Goal: Obtain resource: Download file/media

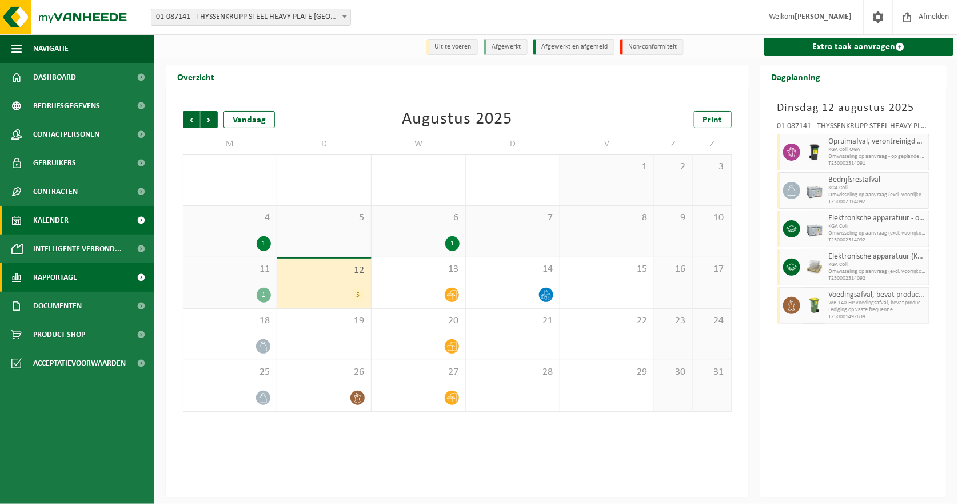
click at [65, 279] on span "Rapportage" at bounding box center [55, 277] width 44 height 29
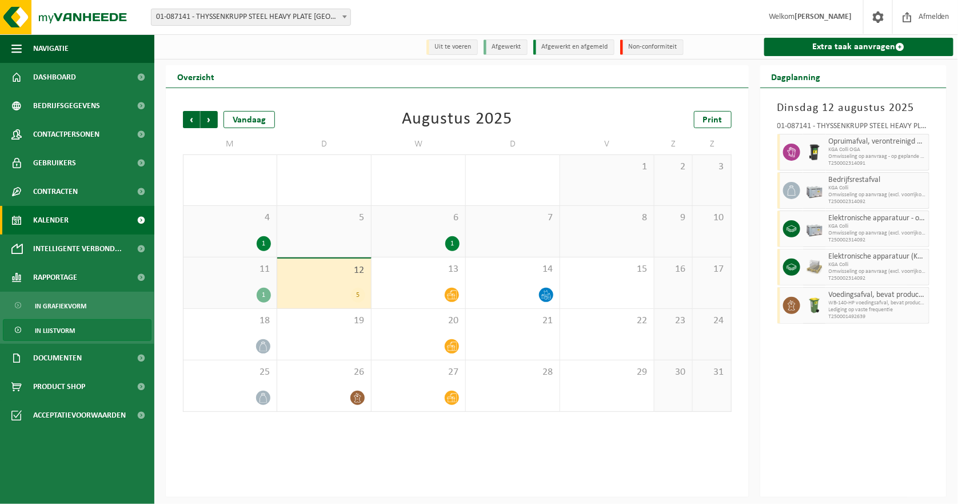
click at [70, 328] on span "In lijstvorm" at bounding box center [55, 331] width 40 height 22
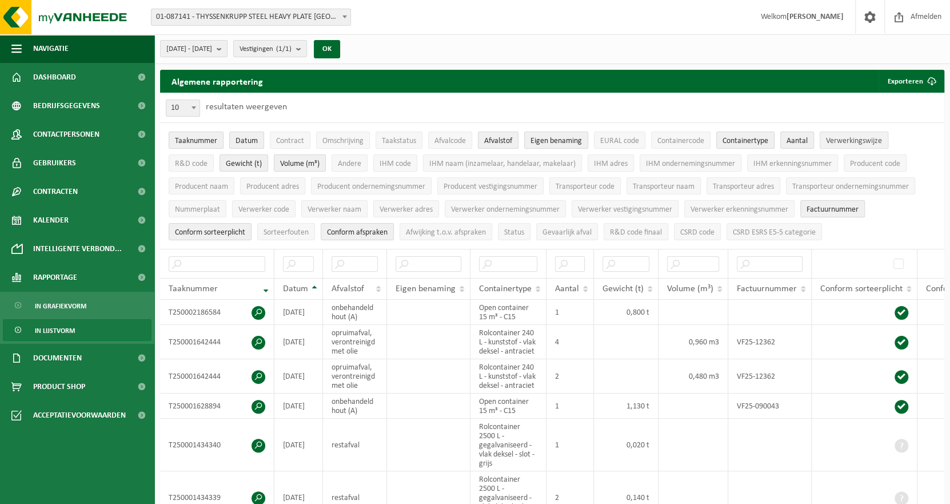
click at [854, 143] on span "Verwerkingswijze" at bounding box center [854, 141] width 56 height 9
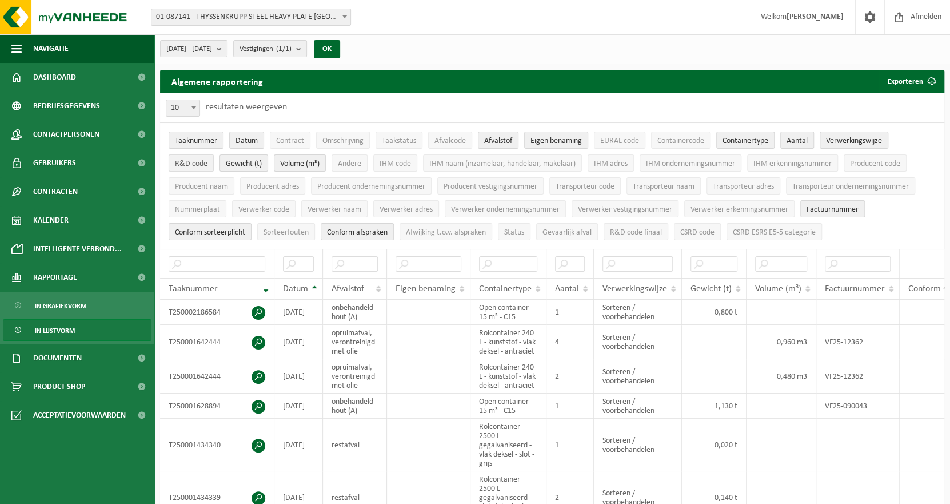
click at [188, 165] on span "R&D code" at bounding box center [191, 164] width 33 height 9
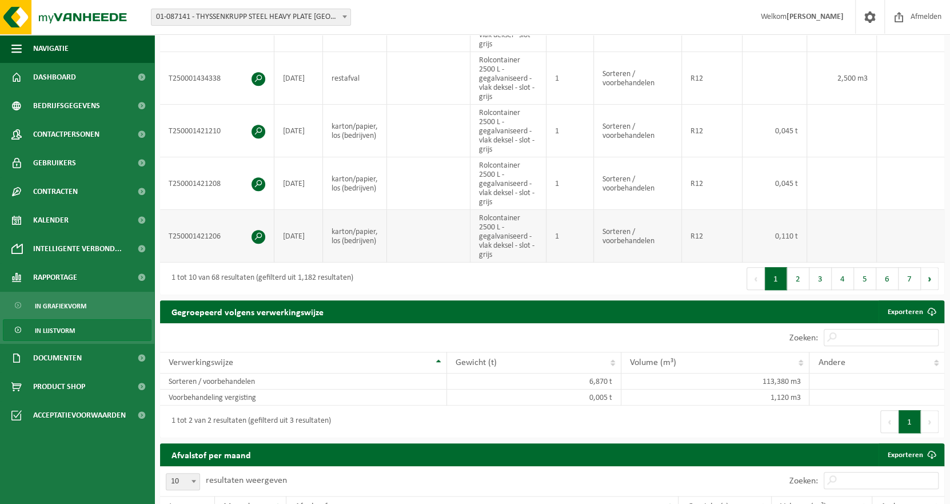
scroll to position [485, 0]
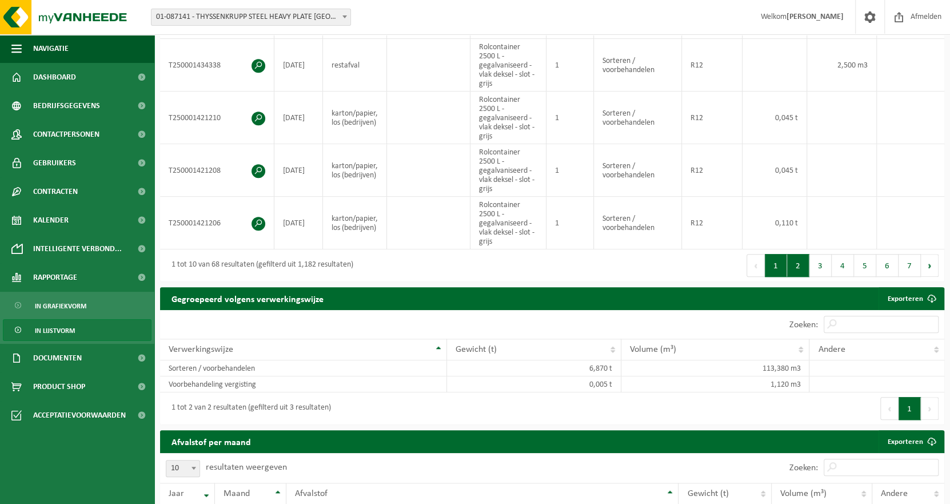
click at [795, 269] on button "2" at bounding box center [798, 265] width 22 height 23
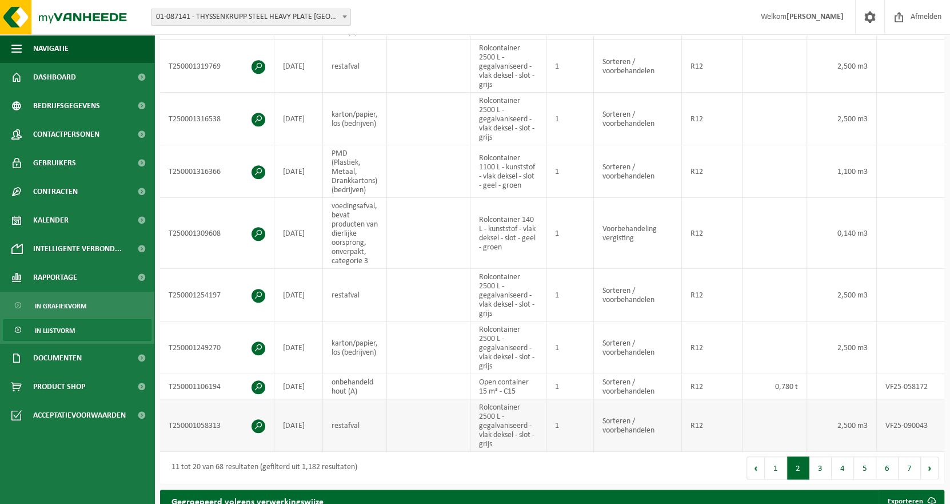
scroll to position [370, 0]
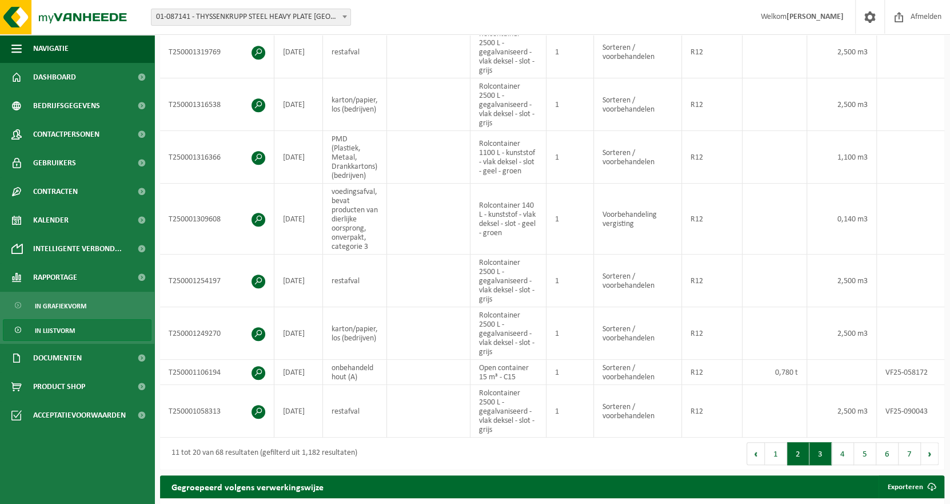
click at [822, 459] on button "3" at bounding box center [821, 453] width 22 height 23
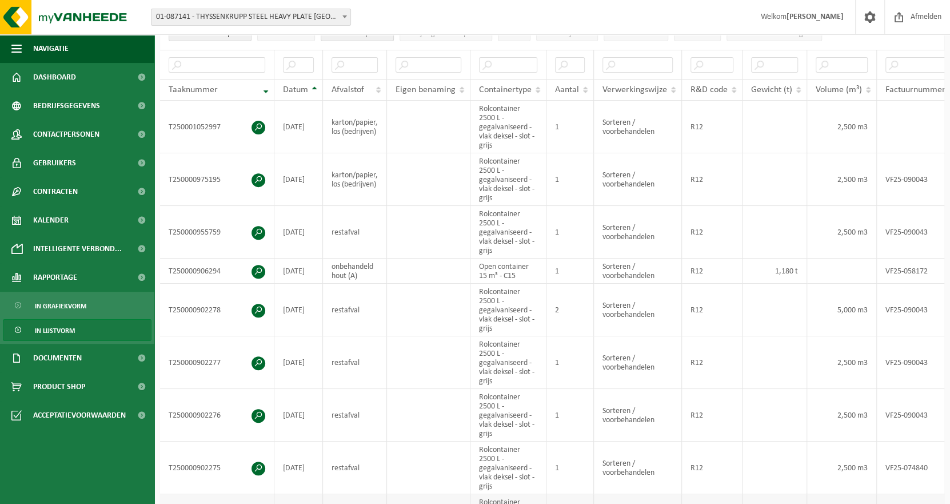
scroll to position [194, 0]
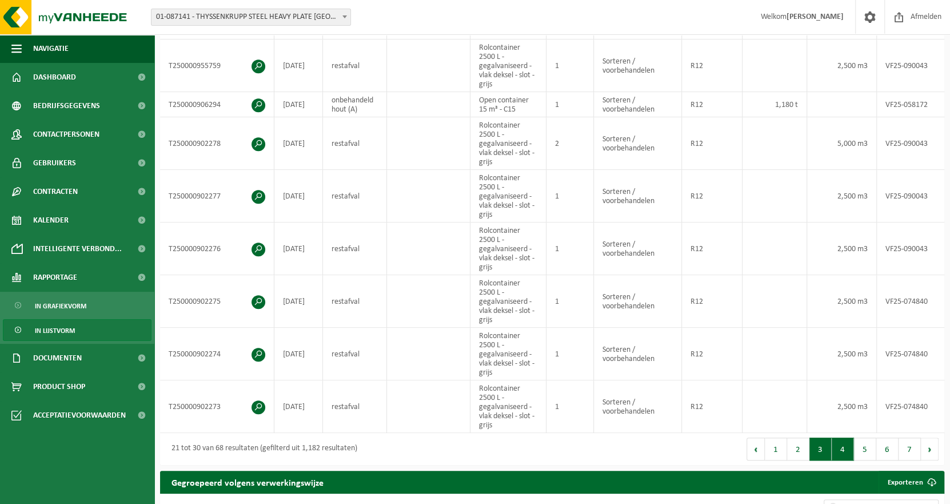
click at [846, 448] on button "4" at bounding box center [843, 448] width 22 height 23
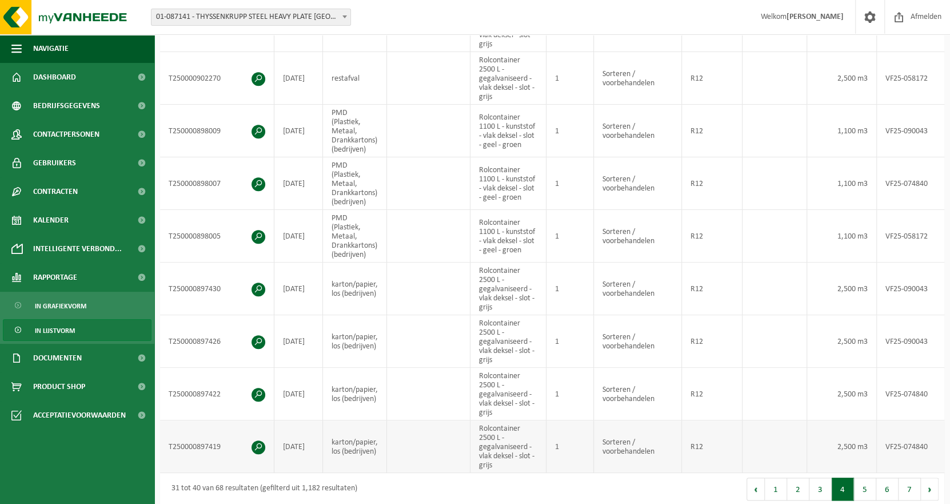
scroll to position [379, 0]
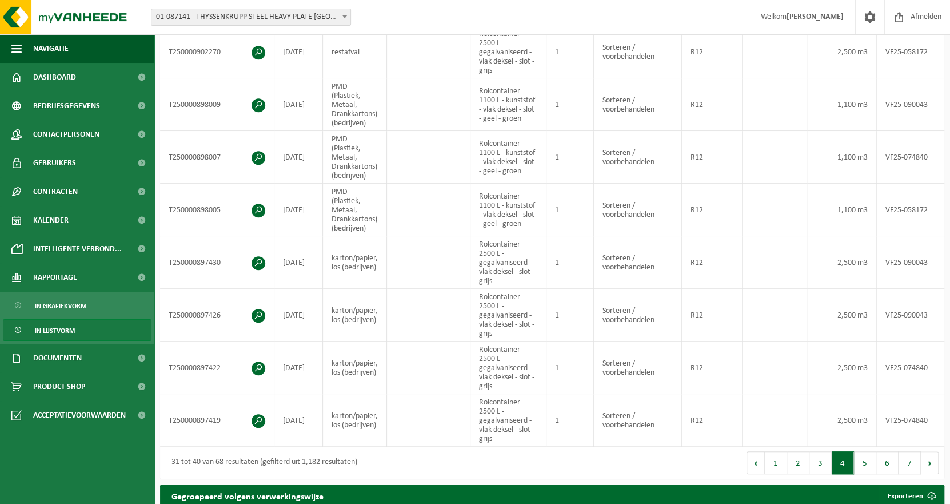
click at [867, 468] on button "5" at bounding box center [865, 462] width 22 height 23
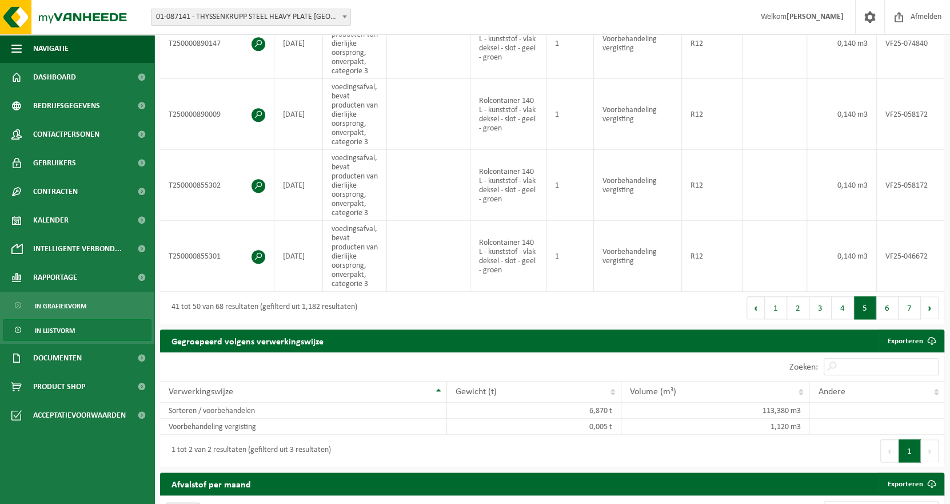
scroll to position [645, 0]
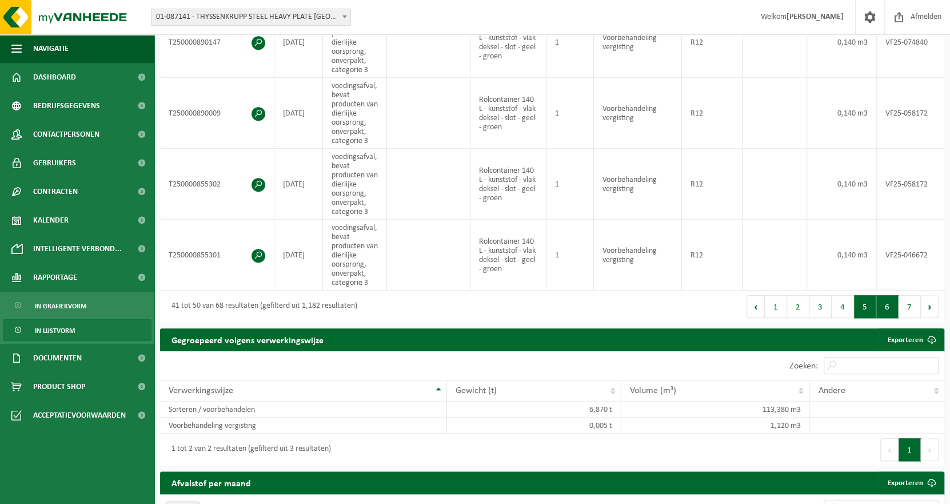
click at [883, 314] on button "6" at bounding box center [888, 306] width 22 height 23
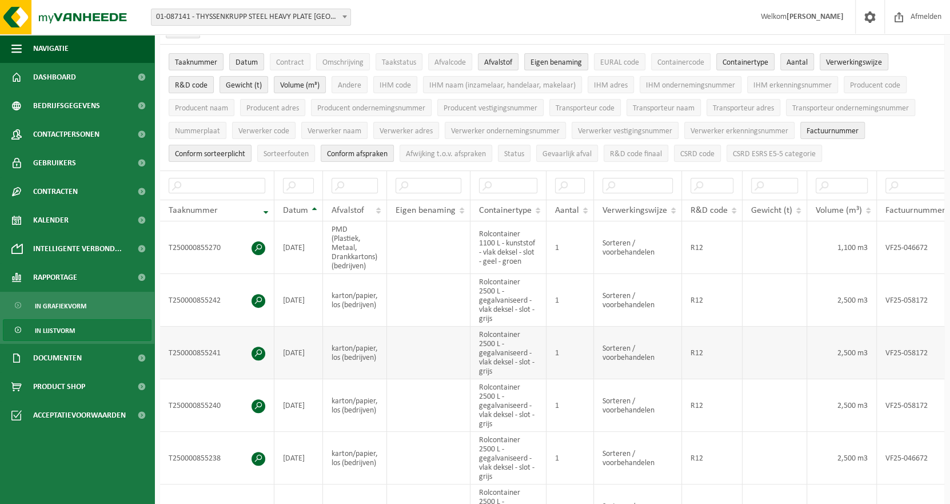
scroll to position [0, 0]
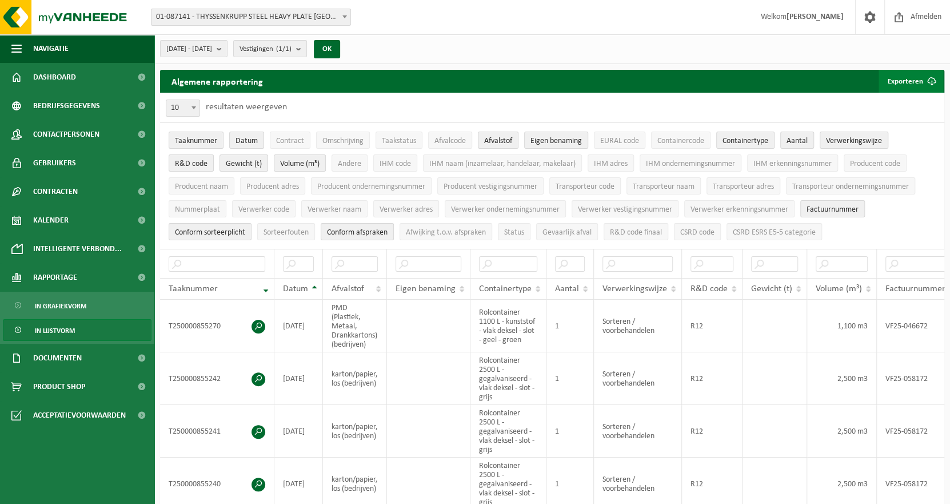
click at [898, 82] on button "Exporteren" at bounding box center [911, 81] width 65 height 23
click at [909, 106] on link "Enkel mijn selectie" at bounding box center [892, 104] width 104 height 23
click at [227, 50] on b "submit" at bounding box center [222, 49] width 10 height 16
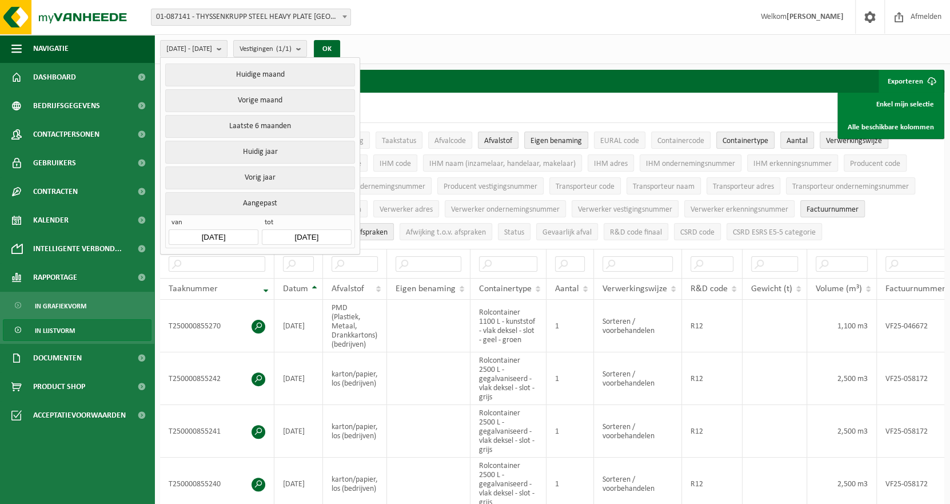
click at [236, 232] on input "2025-03-01" at bounding box center [213, 236] width 89 height 15
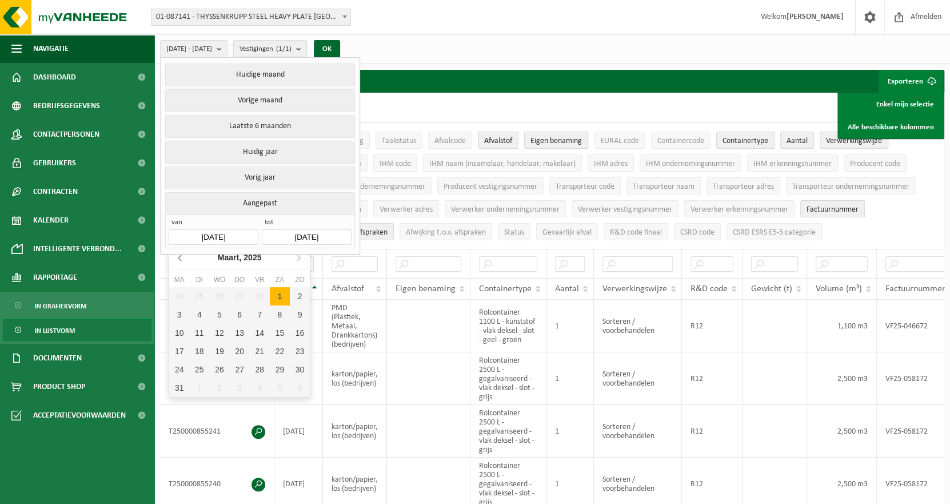
click at [176, 256] on icon at bounding box center [181, 257] width 18 height 18
click at [177, 256] on icon at bounding box center [181, 257] width 18 height 18
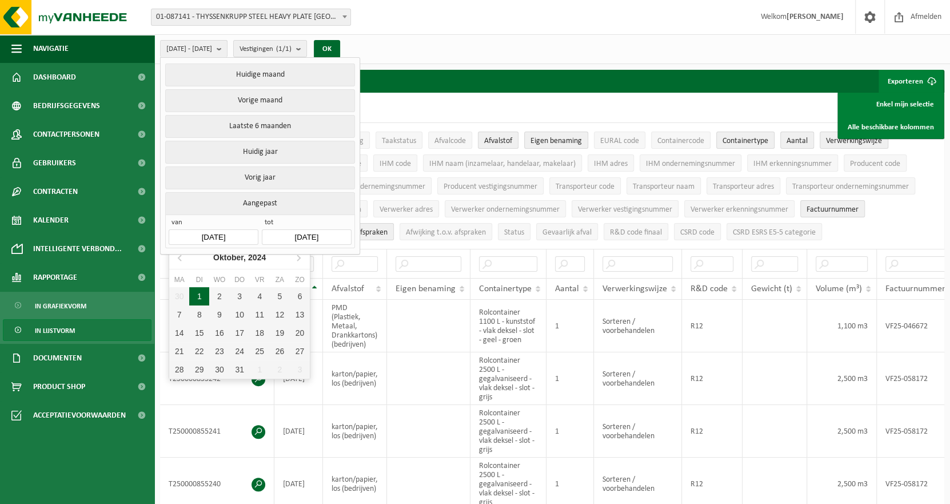
click at [196, 299] on div "1" at bounding box center [199, 296] width 20 height 18
type input "2024-10-01"
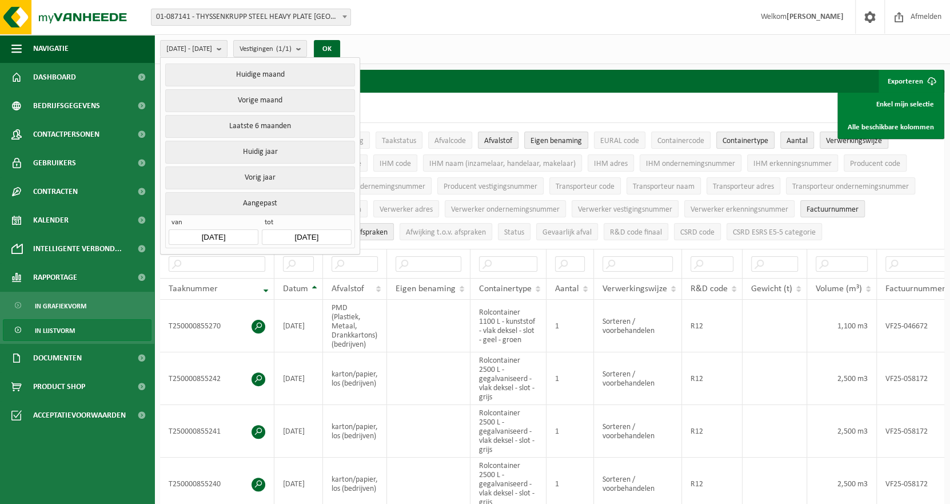
click at [329, 232] on input "2025-08-12" at bounding box center [306, 236] width 89 height 15
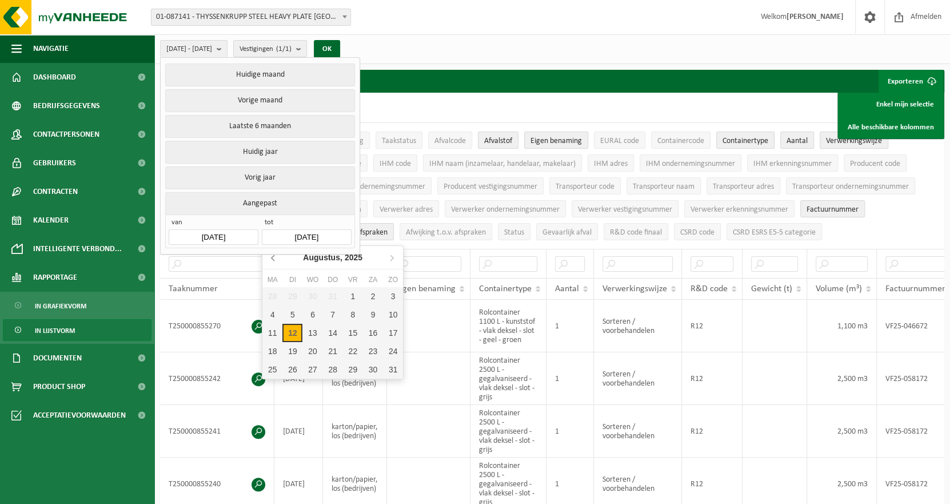
click at [274, 260] on icon at bounding box center [274, 257] width 18 height 18
click at [332, 367] on div "31" at bounding box center [333, 369] width 20 height 18
type input "2025-07-31"
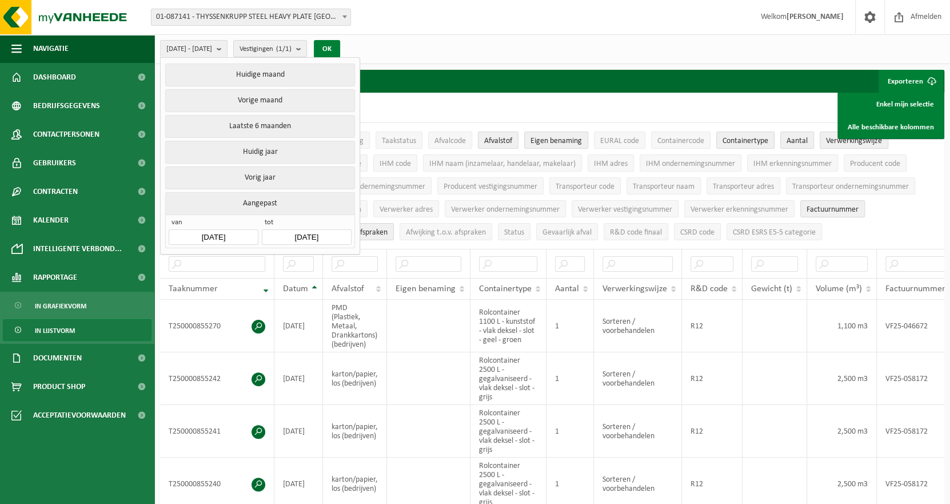
click at [340, 45] on button "OK" at bounding box center [327, 49] width 26 height 18
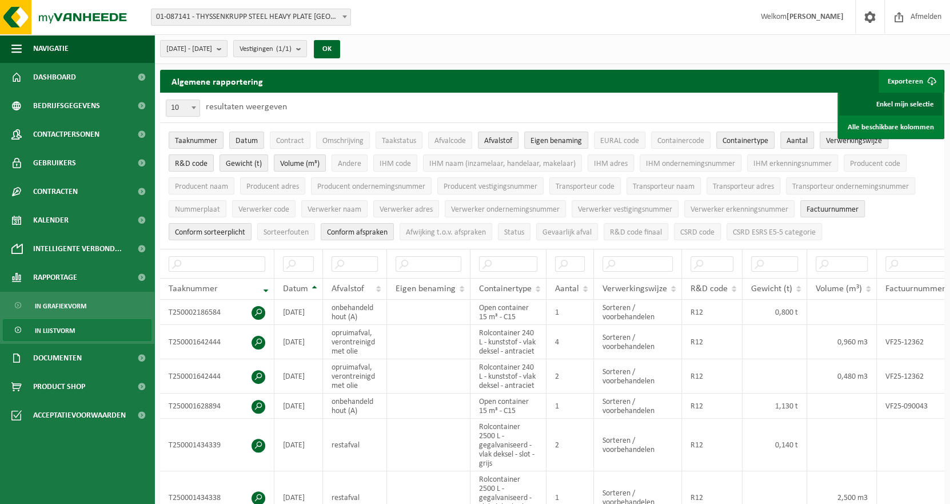
click at [917, 102] on link "Enkel mijn selectie" at bounding box center [892, 104] width 104 height 23
click at [719, 315] on td "R12" at bounding box center [712, 312] width 61 height 25
click at [227, 50] on b "submit" at bounding box center [222, 49] width 10 height 16
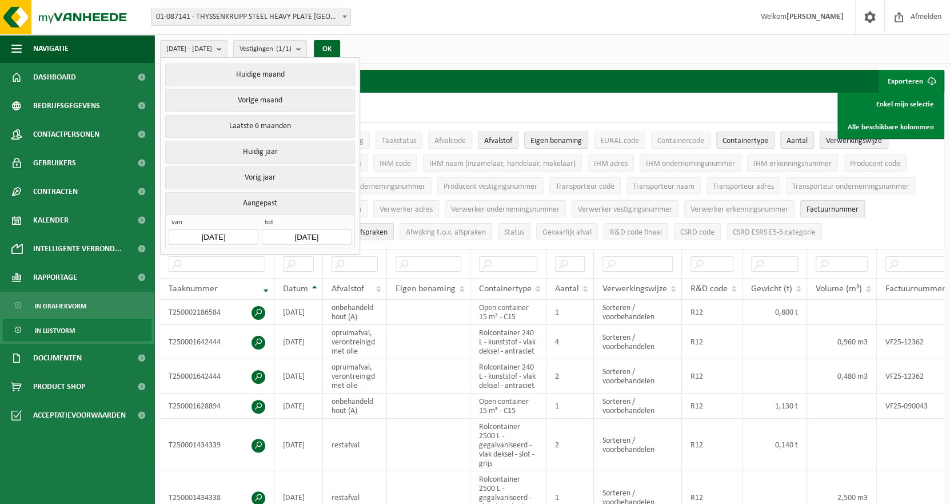
click at [246, 230] on input "2024-10-01" at bounding box center [213, 236] width 89 height 15
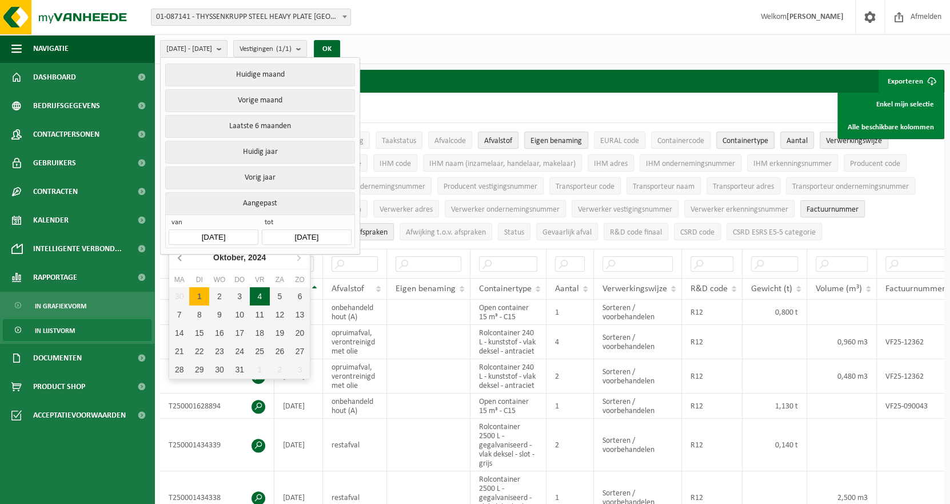
click at [176, 258] on icon at bounding box center [181, 257] width 18 height 18
click at [242, 296] on div "1" at bounding box center [240, 296] width 20 height 18
type input "2024-08-01"
type input "2025-07-31"
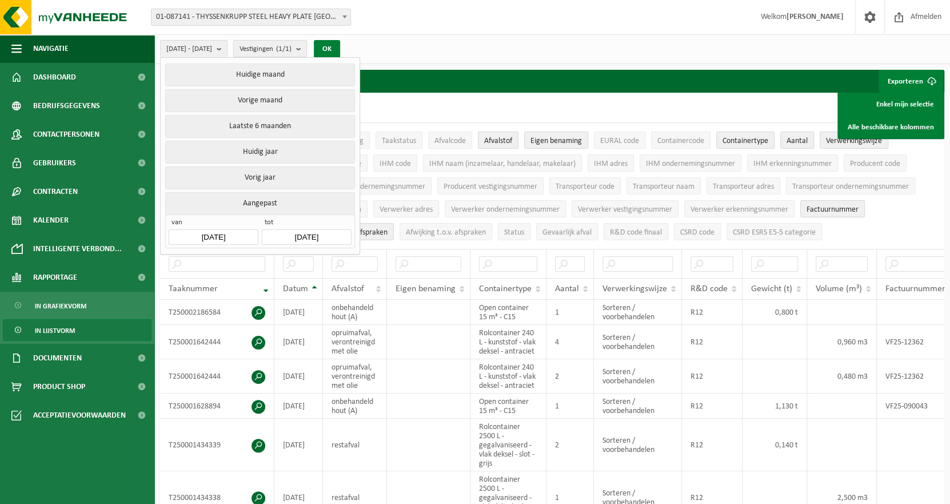
click at [340, 47] on button "OK" at bounding box center [327, 49] width 26 height 18
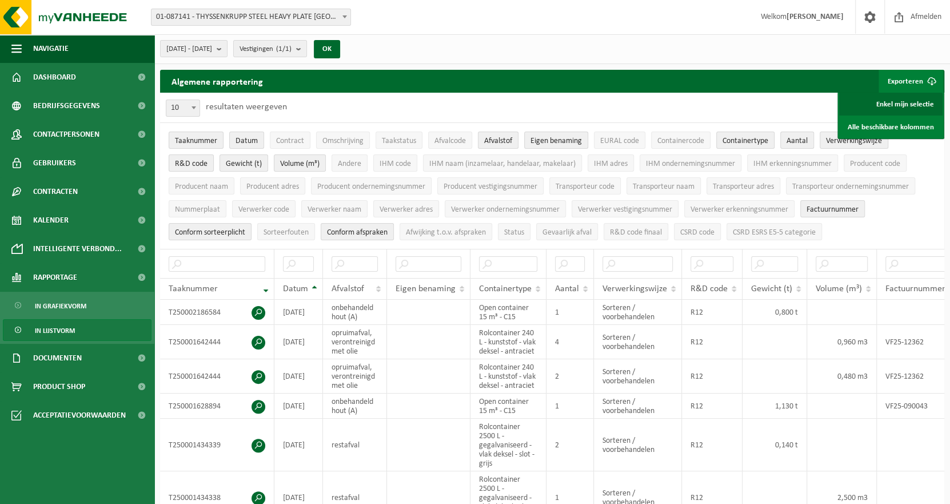
click at [893, 100] on link "Enkel mijn selectie" at bounding box center [892, 104] width 104 height 23
click at [539, 142] on span "Eigen benaming" at bounding box center [556, 141] width 51 height 9
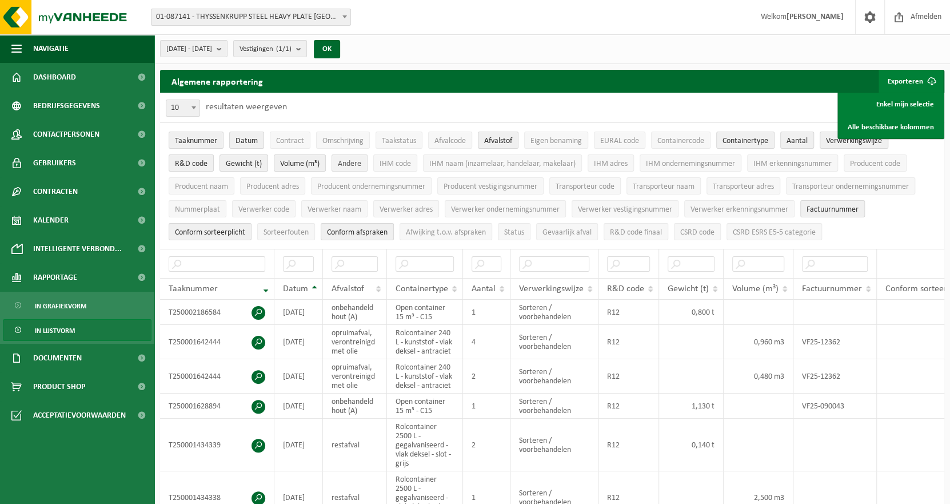
click at [339, 160] on span "Andere" at bounding box center [349, 164] width 23 height 9
click at [314, 164] on span "Volume (m³)" at bounding box center [299, 164] width 39 height 9
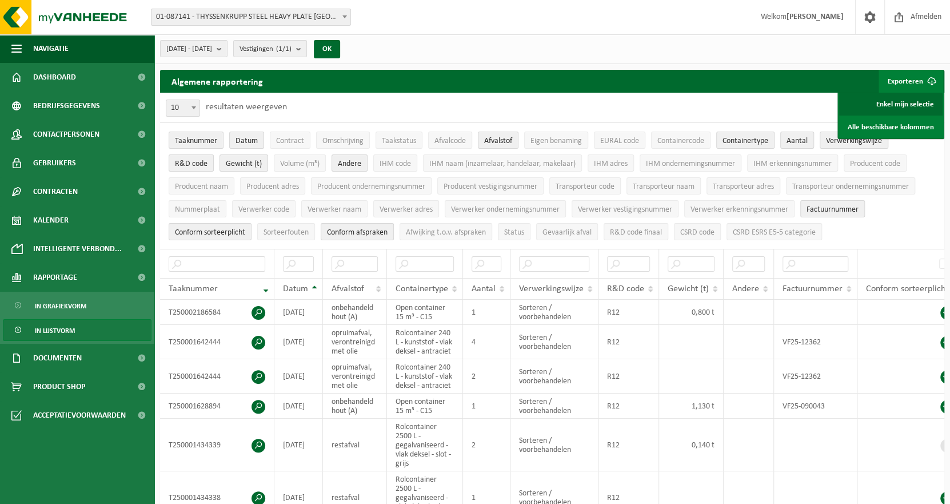
click at [907, 103] on link "Enkel mijn selectie" at bounding box center [892, 104] width 104 height 23
click at [82, 304] on span "In grafiekvorm" at bounding box center [60, 306] width 51 height 22
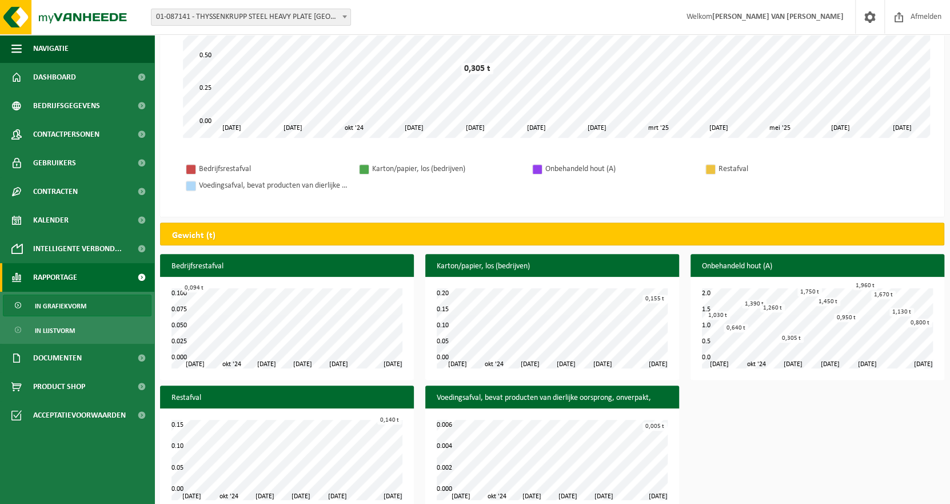
scroll to position [286, 0]
